Goal: Feedback & Contribution: Leave review/rating

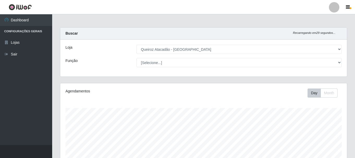
select select "464"
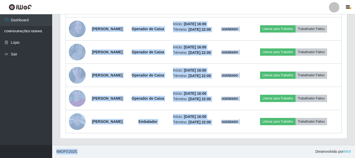
scroll to position [108, 287]
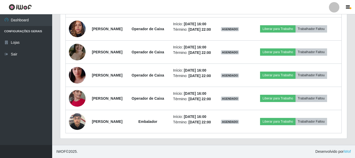
click at [21, 102] on ul "Dashboard Configurações Gerais Lojas Sair" at bounding box center [26, 79] width 52 height 131
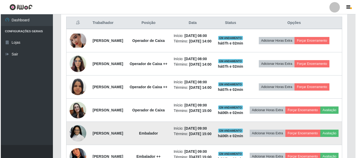
scroll to position [174, 0]
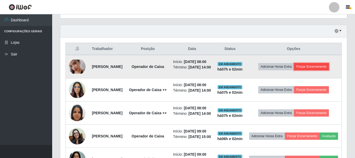
click at [329, 70] on button "Forçar Encerramento" at bounding box center [311, 66] width 35 height 7
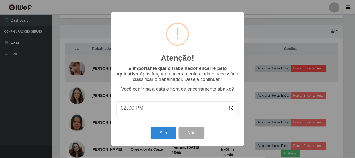
scroll to position [108, 284]
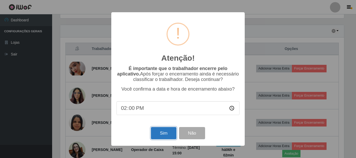
click at [168, 134] on button "Sim" at bounding box center [163, 133] width 25 height 12
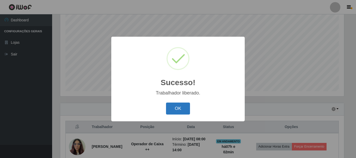
click at [184, 108] on button "OK" at bounding box center [178, 109] width 24 height 12
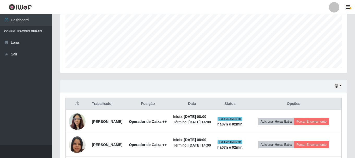
scroll to position [147, 0]
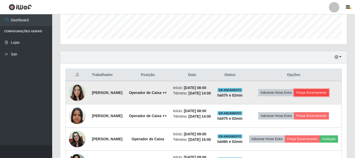
click at [322, 97] on button "Forçar Encerramento" at bounding box center [311, 92] width 35 height 7
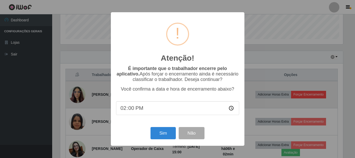
scroll to position [108, 284]
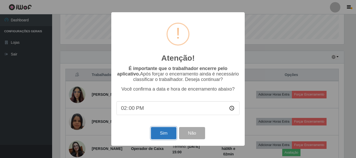
click at [162, 136] on button "Sim" at bounding box center [163, 133] width 25 height 12
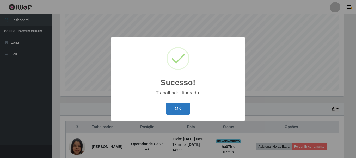
click at [180, 110] on button "OK" at bounding box center [178, 109] width 24 height 12
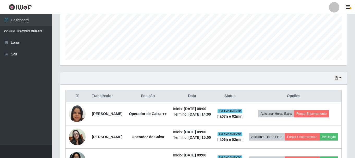
scroll to position [174, 0]
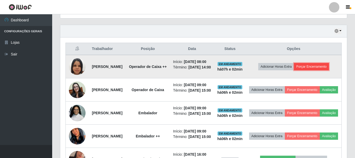
click at [317, 70] on button "Forçar Encerramento" at bounding box center [311, 66] width 35 height 7
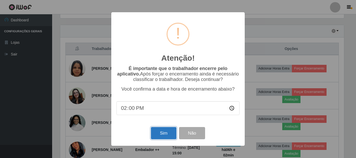
click at [159, 136] on button "Sim" at bounding box center [163, 133] width 25 height 12
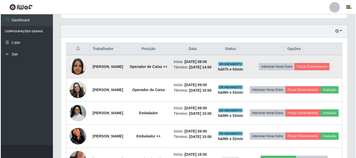
scroll to position [0, 0]
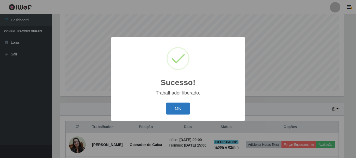
click at [178, 110] on button "OK" at bounding box center [178, 109] width 24 height 12
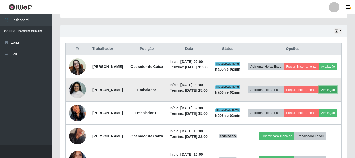
click at [319, 94] on button "Avaliação" at bounding box center [328, 89] width 19 height 7
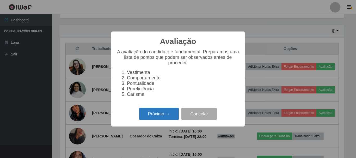
click at [158, 115] on button "Próximo →" at bounding box center [159, 114] width 40 height 12
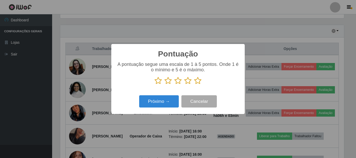
click at [196, 82] on icon at bounding box center [197, 81] width 7 height 8
click at [194, 85] on input "radio" at bounding box center [194, 85] width 0 height 0
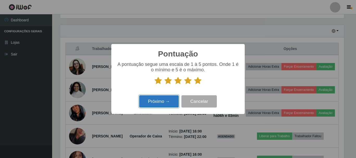
click at [166, 106] on button "Próximo →" at bounding box center [159, 101] width 40 height 12
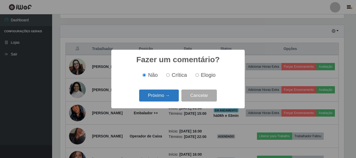
click at [167, 98] on button "Próximo →" at bounding box center [159, 96] width 40 height 12
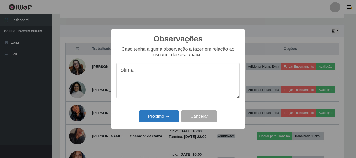
type textarea "otima"
click at [156, 118] on button "Próximo →" at bounding box center [159, 117] width 40 height 12
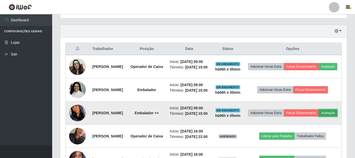
click at [319, 117] on button "Avaliação" at bounding box center [328, 113] width 19 height 7
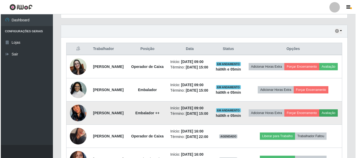
scroll to position [108, 284]
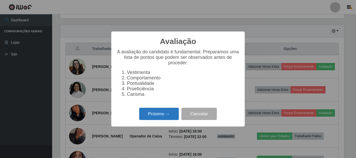
click at [152, 115] on button "Próximo →" at bounding box center [159, 114] width 40 height 12
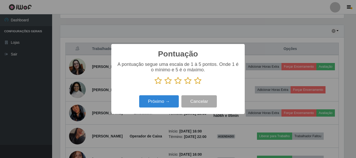
scroll to position [260797, 260621]
click at [199, 83] on icon at bounding box center [197, 81] width 7 height 8
click at [194, 85] on input "radio" at bounding box center [194, 85] width 0 height 0
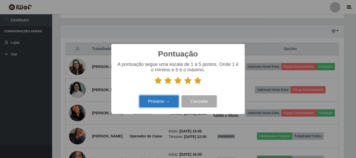
click at [167, 104] on button "Próximo →" at bounding box center [159, 101] width 40 height 12
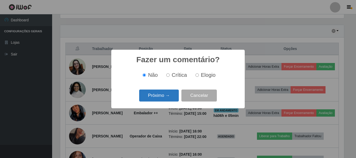
click at [167, 97] on button "Próximo →" at bounding box center [159, 96] width 40 height 12
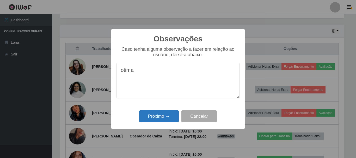
type textarea "otima"
click at [162, 119] on button "Próximo →" at bounding box center [159, 117] width 40 height 12
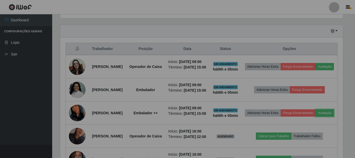
scroll to position [108, 287]
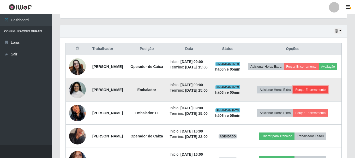
click at [321, 94] on button "Forçar Encerramento" at bounding box center [310, 89] width 35 height 7
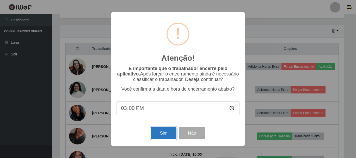
click at [164, 137] on button "Sim" at bounding box center [163, 133] width 25 height 12
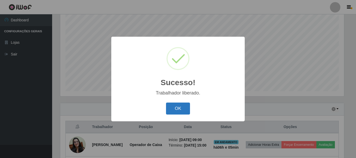
click at [176, 113] on button "OK" at bounding box center [178, 109] width 24 height 12
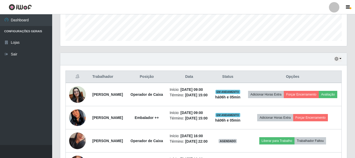
scroll to position [147, 0]
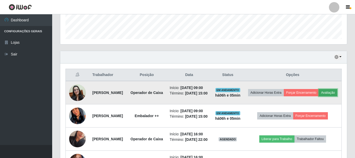
click at [319, 97] on button "Avaliação" at bounding box center [328, 92] width 19 height 7
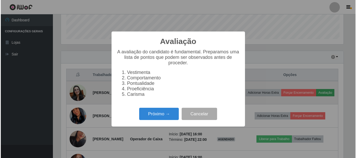
scroll to position [108, 284]
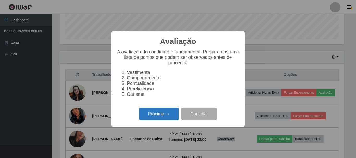
click at [156, 117] on button "Próximo →" at bounding box center [159, 114] width 40 height 12
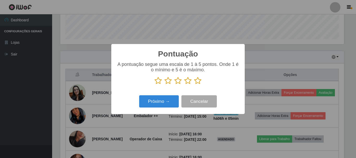
click at [199, 83] on icon at bounding box center [197, 81] width 7 height 8
click at [194, 85] on input "radio" at bounding box center [194, 85] width 0 height 0
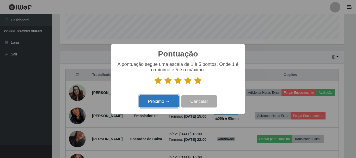
click at [163, 101] on button "Próximo →" at bounding box center [159, 101] width 40 height 12
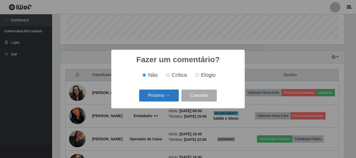
click at [165, 98] on button "Próximo →" at bounding box center [159, 96] width 40 height 12
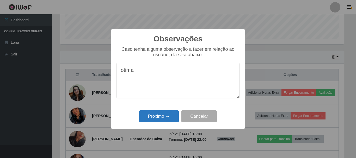
type textarea "otima"
click at [167, 114] on button "Próximo →" at bounding box center [159, 117] width 40 height 12
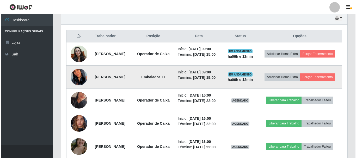
scroll to position [174, 0]
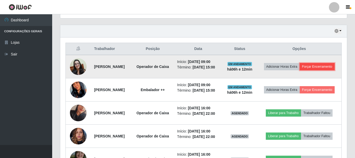
click at [309, 70] on button "Forçar Encerramento" at bounding box center [317, 66] width 35 height 7
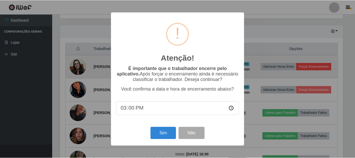
scroll to position [108, 284]
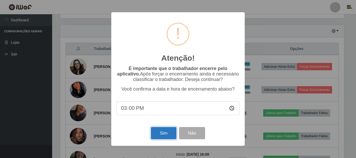
click at [171, 138] on button "Sim" at bounding box center [163, 133] width 25 height 12
